Goal: Information Seeking & Learning: Learn about a topic

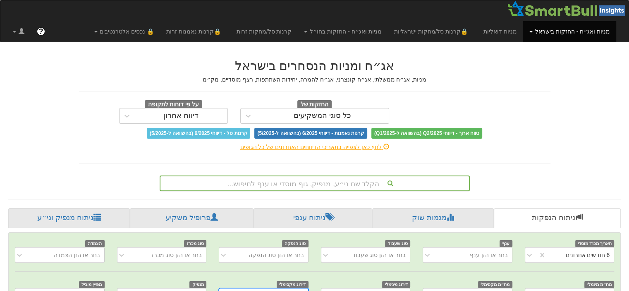
click at [344, 182] on div "הקלד שם ני״ע, מנפיק, גוף מוסדי או ענף לחיפוש..." at bounding box center [315, 183] width 310 height 16
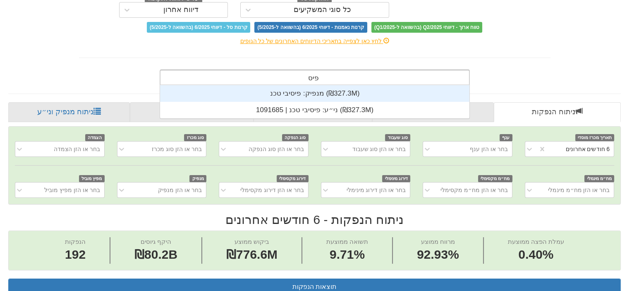
scroll to position [33, 0]
type input "פיסי"
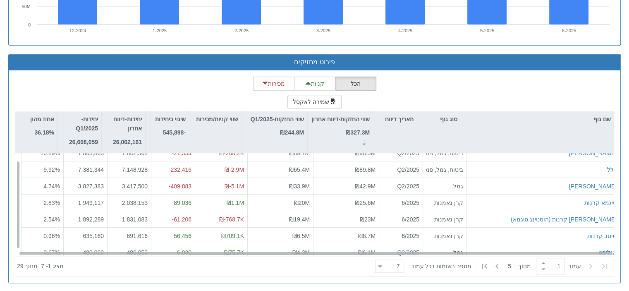
scroll to position [12, 0]
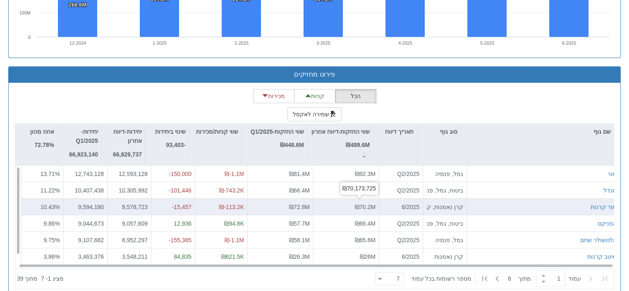
scroll to position [716, 0]
